Goal: Task Accomplishment & Management: Use online tool/utility

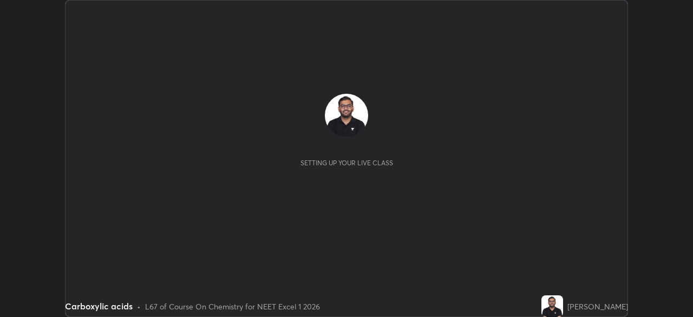
scroll to position [317, 693]
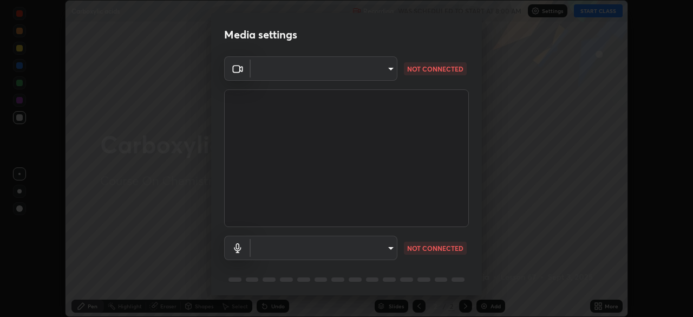
type input "f7a3972b1aa4ccc2bb278f1e0e3147348a18408e8ce32c2dd239d99c5c07823a"
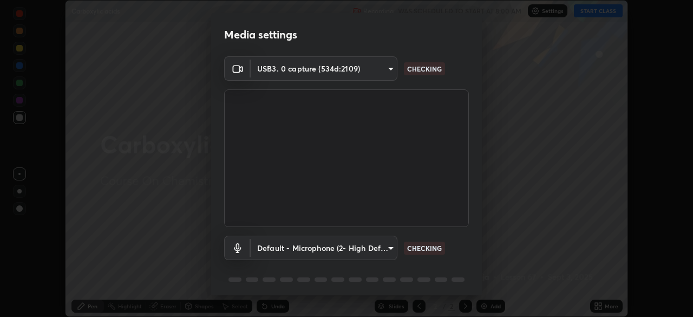
click at [369, 246] on body "Erase all Carboxylic acids Recording WAS SCHEDULED TO START AT 8:00 AM Settings…" at bounding box center [346, 158] width 693 height 317
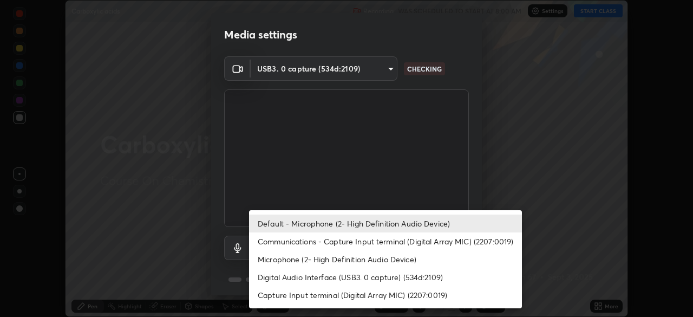
click at [367, 244] on li "Communications - Capture Input terminal (Digital Array MIC) (2207:0019)" at bounding box center [385, 241] width 273 height 18
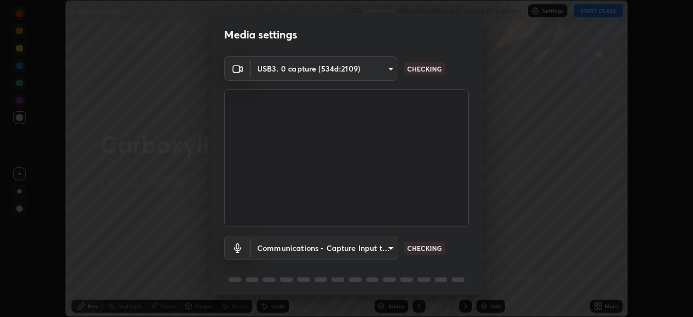
click at [369, 245] on body "Erase all Carboxylic acids Recording WAS SCHEDULED TO START AT 8:00 AM Settings…" at bounding box center [346, 158] width 693 height 317
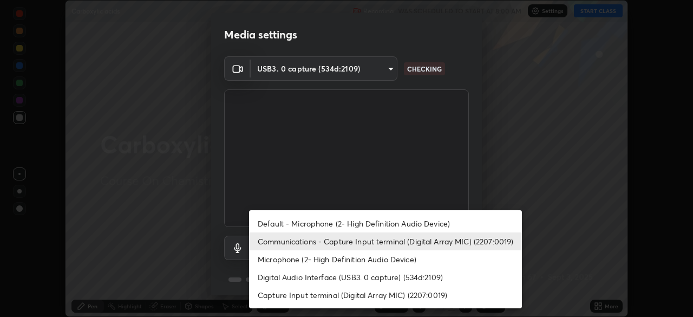
click at [380, 226] on li "Default - Microphone (2- High Definition Audio Device)" at bounding box center [385, 223] width 273 height 18
type input "default"
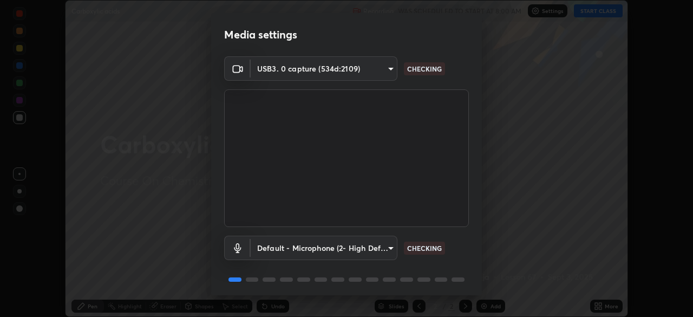
scroll to position [38, 0]
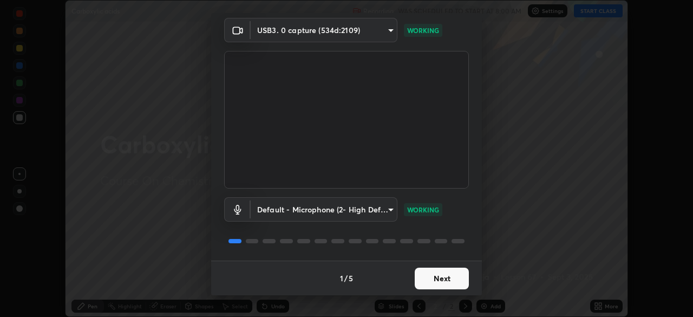
click at [434, 271] on button "Next" at bounding box center [442, 279] width 54 height 22
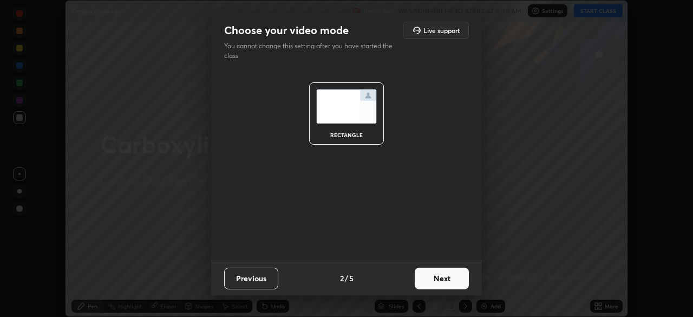
scroll to position [0, 0]
click at [450, 277] on button "Next" at bounding box center [442, 279] width 54 height 22
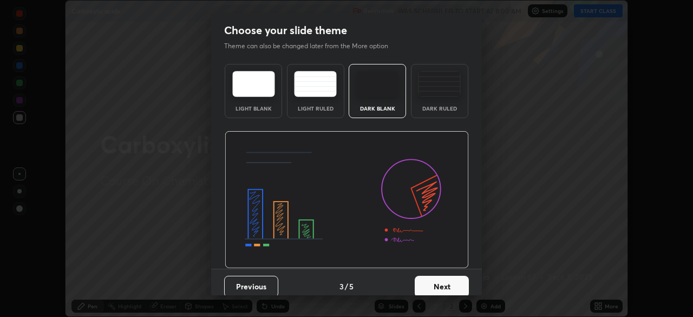
click at [427, 95] on img at bounding box center [439, 84] width 43 height 26
click at [450, 281] on button "Next" at bounding box center [442, 287] width 54 height 22
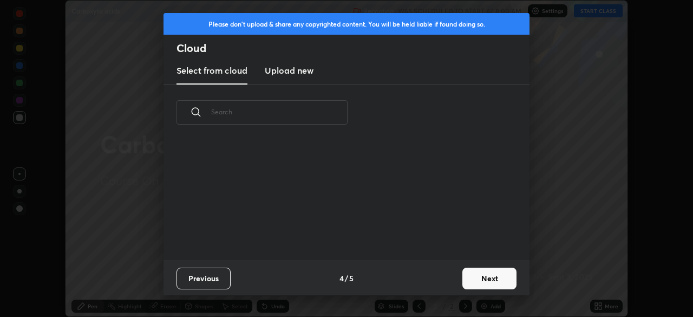
scroll to position [120, 348]
click at [476, 280] on button "Next" at bounding box center [490, 279] width 54 height 22
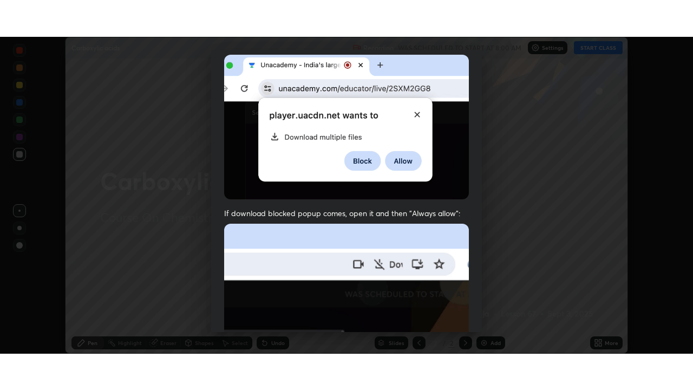
scroll to position [259, 0]
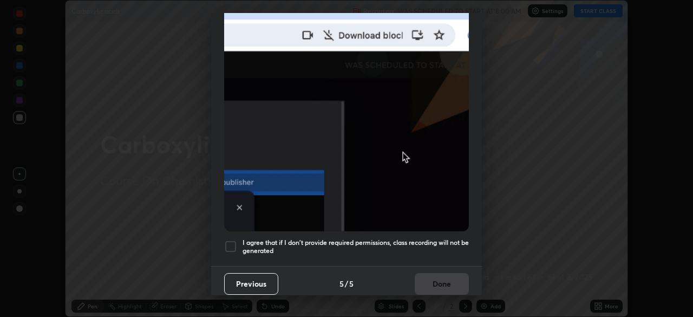
click at [409, 238] on h5 "I agree that if I don't provide required permissions, class recording will not …" at bounding box center [356, 246] width 226 height 17
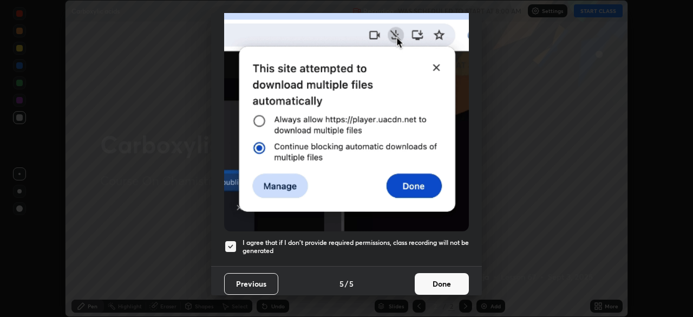
click at [444, 279] on button "Done" at bounding box center [442, 284] width 54 height 22
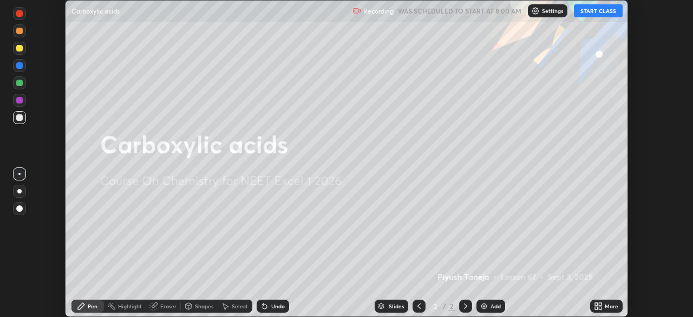
click at [595, 11] on button "START CLASS" at bounding box center [598, 10] width 49 height 13
click at [605, 304] on div "More" at bounding box center [612, 305] width 14 height 5
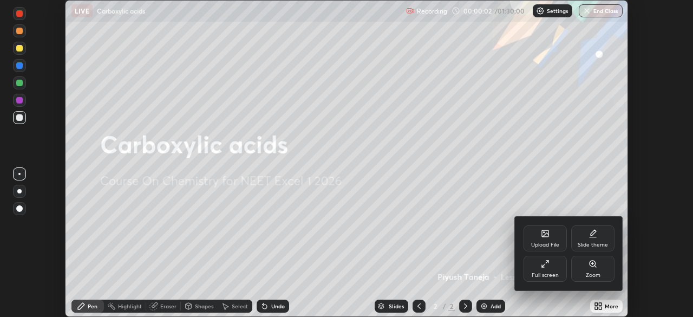
click at [550, 274] on div "Full screen" at bounding box center [545, 274] width 27 height 5
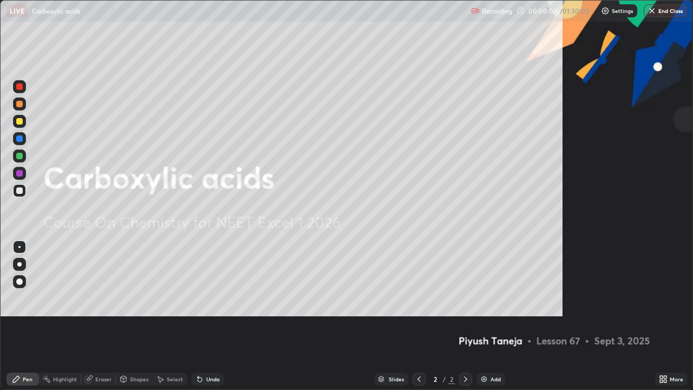
scroll to position [390, 693]
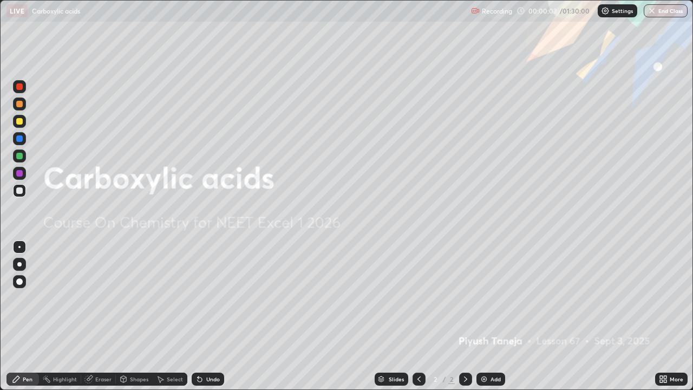
click at [491, 316] on div "Add" at bounding box center [496, 378] width 10 height 5
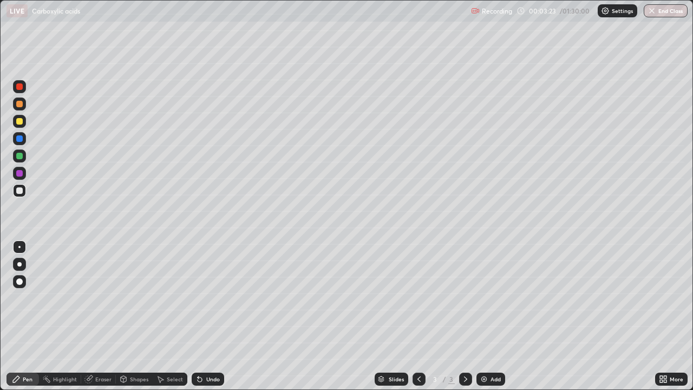
click at [216, 316] on div "Undo" at bounding box center [213, 378] width 14 height 5
click at [491, 316] on div "Add" at bounding box center [496, 378] width 10 height 5
click at [493, 316] on div "Add" at bounding box center [496, 378] width 10 height 5
click at [18, 123] on div at bounding box center [19, 121] width 6 height 6
click at [20, 191] on div at bounding box center [19, 190] width 6 height 6
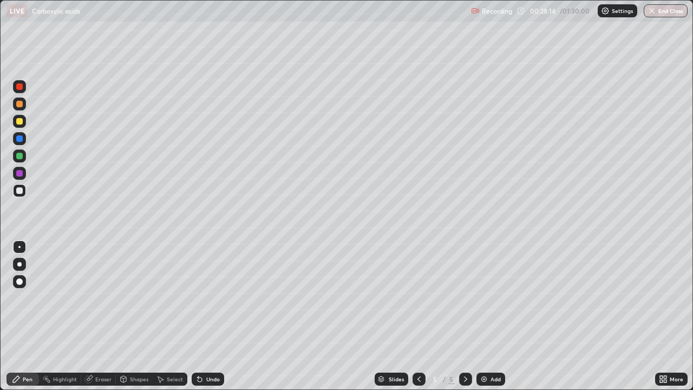
click at [491, 316] on div "Add" at bounding box center [496, 378] width 10 height 5
click at [208, 316] on div "Undo" at bounding box center [208, 379] width 32 height 13
click at [19, 120] on div at bounding box center [19, 121] width 6 height 6
click at [19, 191] on div at bounding box center [19, 190] width 6 height 6
click at [484, 316] on img at bounding box center [484, 379] width 9 height 9
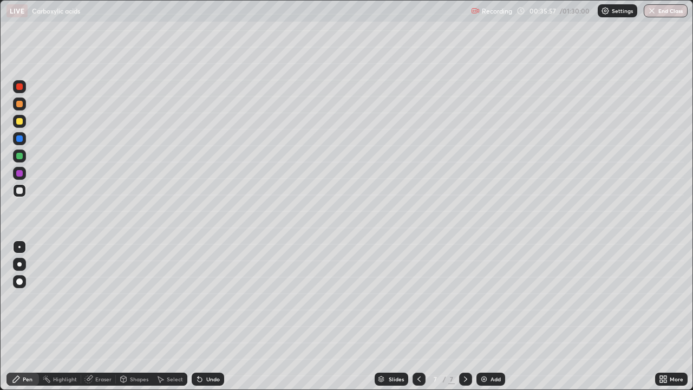
click at [419, 316] on icon at bounding box center [419, 379] width 9 height 9
click at [459, 316] on div at bounding box center [465, 379] width 13 height 13
click at [212, 316] on div "Undo" at bounding box center [208, 379] width 32 height 13
click at [213, 316] on div "Undo" at bounding box center [213, 378] width 14 height 5
click at [207, 316] on div "Undo" at bounding box center [213, 378] width 14 height 5
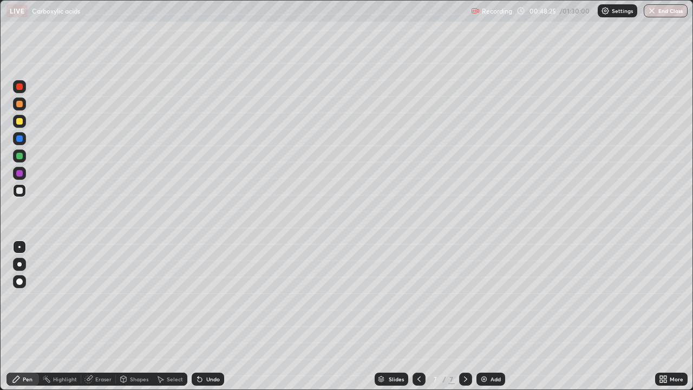
click at [486, 316] on div "Add" at bounding box center [491, 379] width 29 height 13
click at [15, 187] on div at bounding box center [19, 190] width 13 height 13
click at [486, 316] on img at bounding box center [484, 379] width 9 height 9
click at [488, 316] on div "Add" at bounding box center [491, 379] width 29 height 13
click at [96, 316] on div "Eraser" at bounding box center [103, 378] width 16 height 5
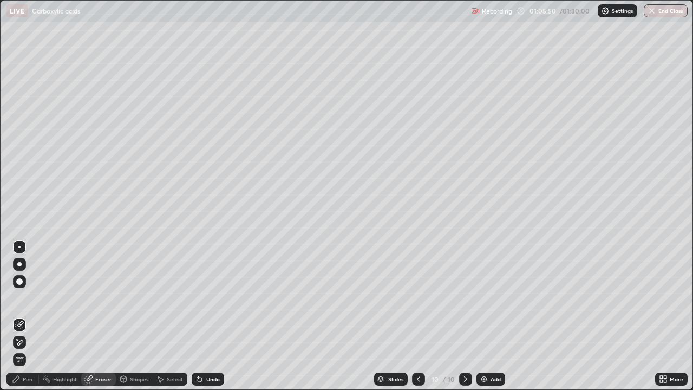
click at [21, 316] on icon at bounding box center [19, 342] width 9 height 9
click at [12, 316] on icon at bounding box center [16, 379] width 9 height 9
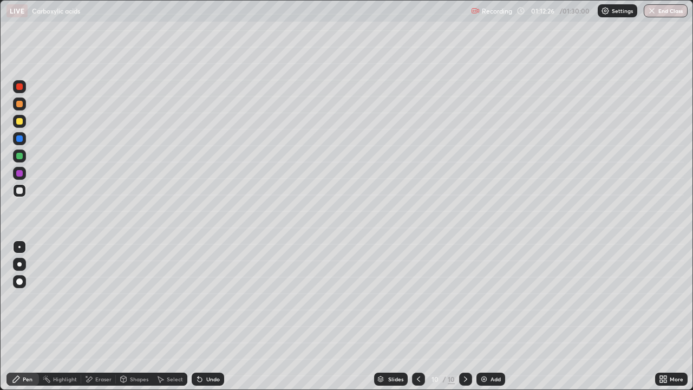
click at [486, 316] on img at bounding box center [484, 379] width 9 height 9
click at [487, 316] on img at bounding box center [484, 379] width 9 height 9
click at [208, 316] on div "Undo" at bounding box center [213, 378] width 14 height 5
click at [659, 12] on button "End Class" at bounding box center [666, 10] width 44 height 13
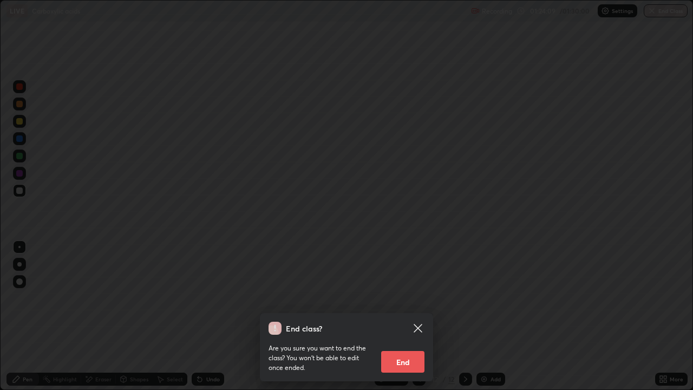
click at [415, 316] on icon at bounding box center [418, 328] width 8 height 8
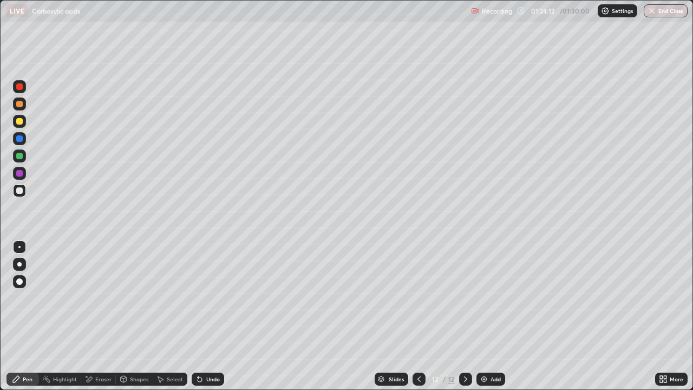
click at [658, 11] on button "End Class" at bounding box center [666, 10] width 44 height 13
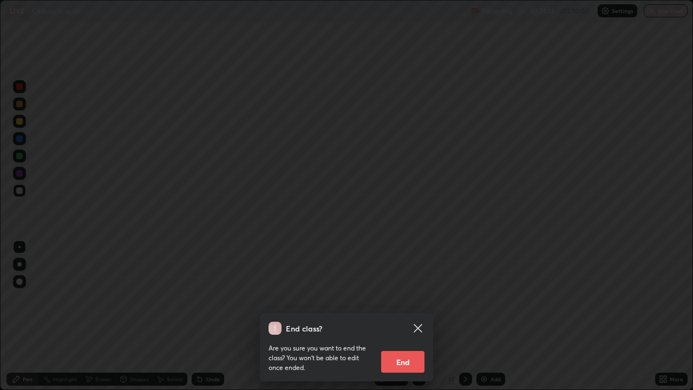
click at [411, 316] on button "End" at bounding box center [402, 362] width 43 height 22
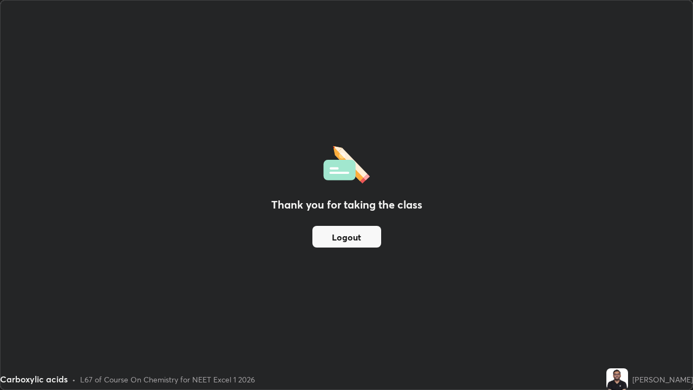
click at [358, 237] on button "Logout" at bounding box center [346, 237] width 69 height 22
click at [351, 242] on button "Logout" at bounding box center [346, 237] width 69 height 22
click at [347, 238] on button "Logout" at bounding box center [346, 237] width 69 height 22
